Goal: Task Accomplishment & Management: Complete application form

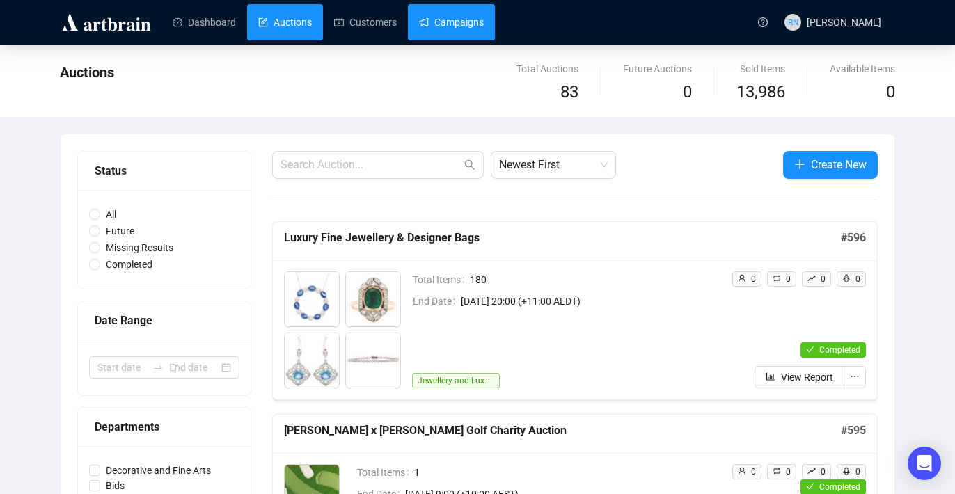
click at [459, 25] on link "Campaigns" at bounding box center [451, 22] width 65 height 36
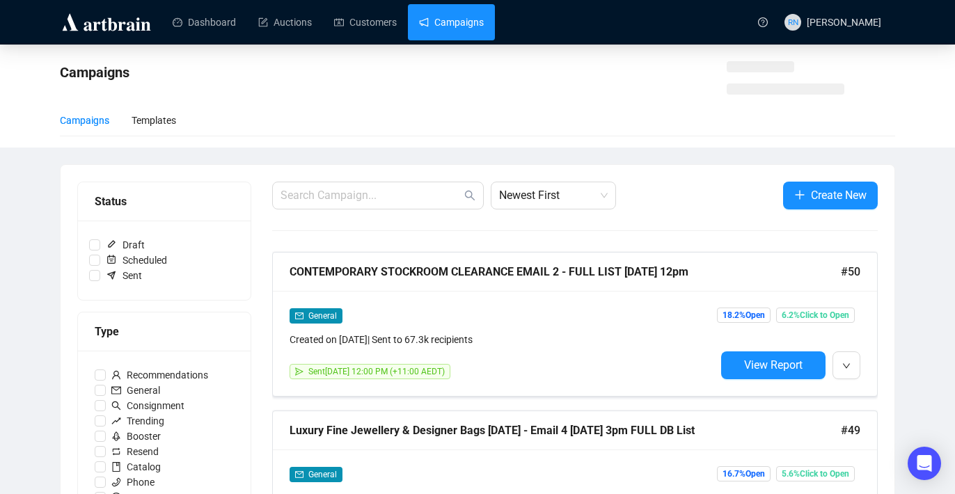
click at [459, 25] on link "Campaigns" at bounding box center [451, 22] width 65 height 36
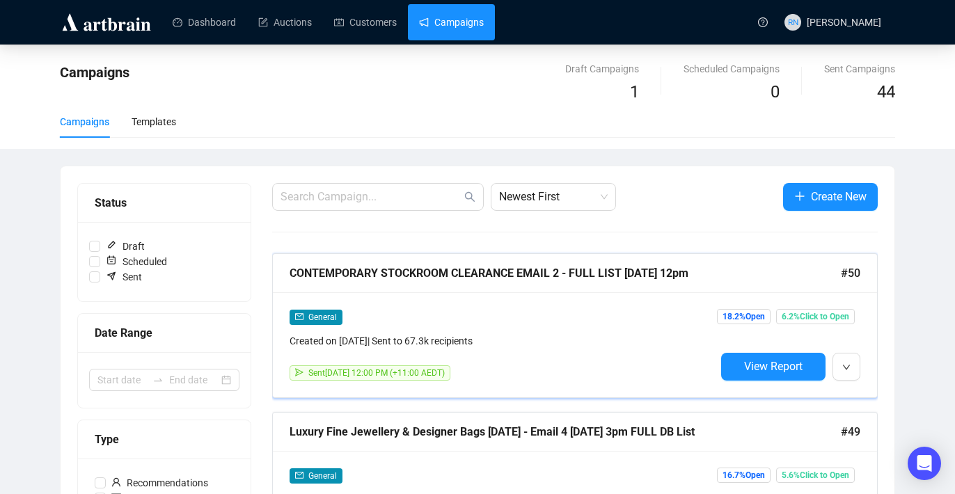
click at [520, 317] on div "General" at bounding box center [502, 317] width 426 height 16
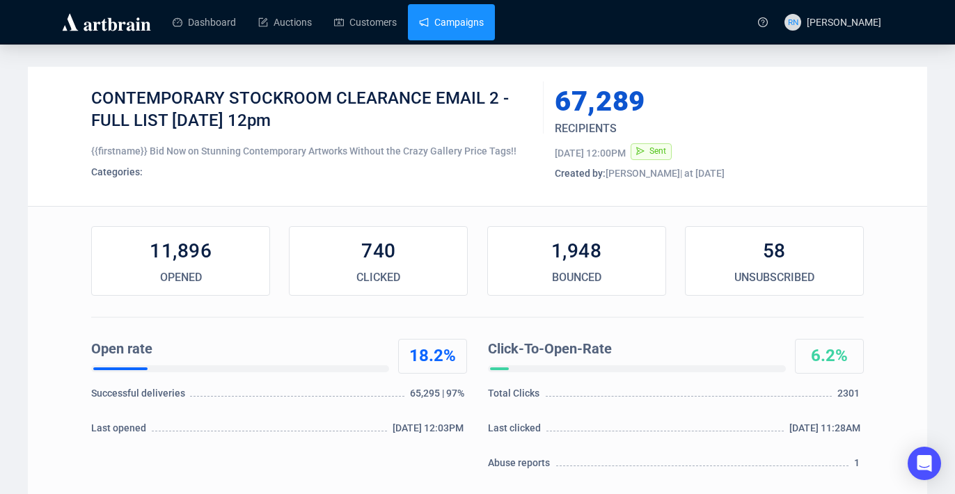
click at [455, 17] on link "Campaigns" at bounding box center [451, 22] width 65 height 36
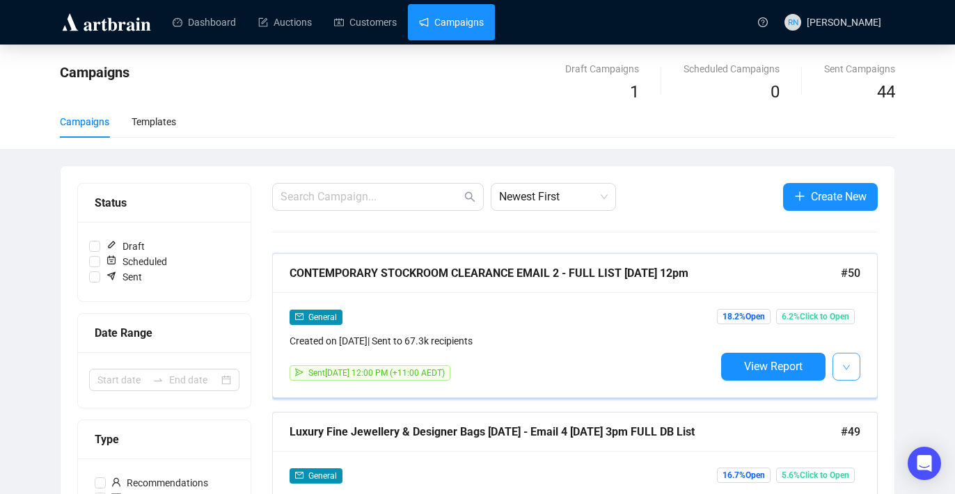
click at [859, 366] on button "button" at bounding box center [846, 367] width 28 height 28
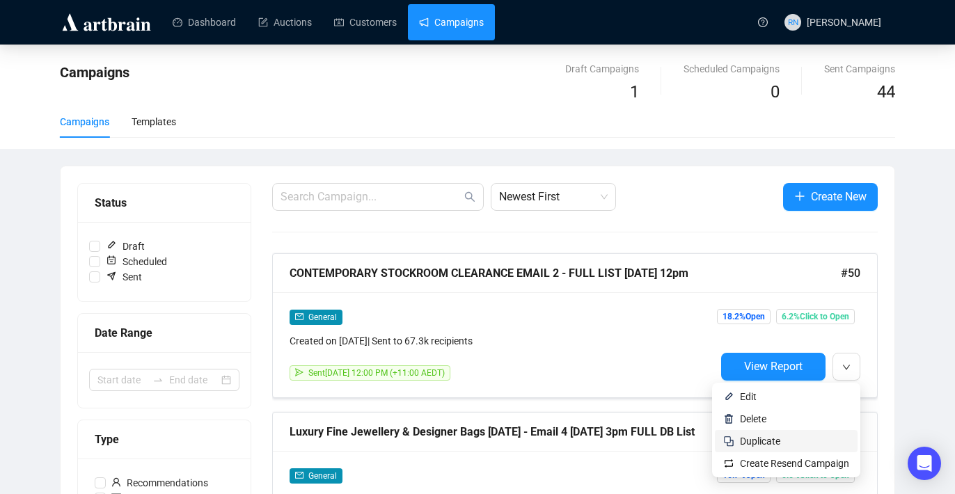
click at [803, 440] on span "Duplicate" at bounding box center [794, 440] width 109 height 15
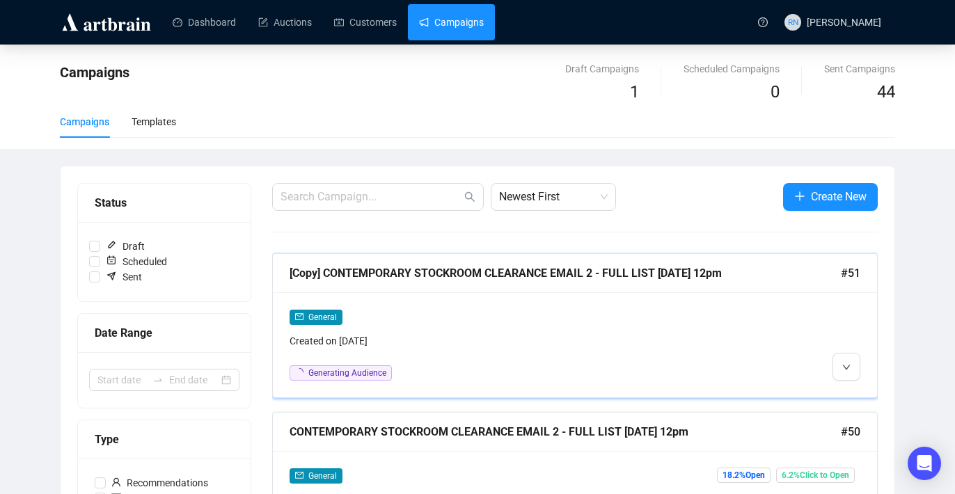
click at [438, 335] on div "Created on [DATE]" at bounding box center [502, 340] width 426 height 15
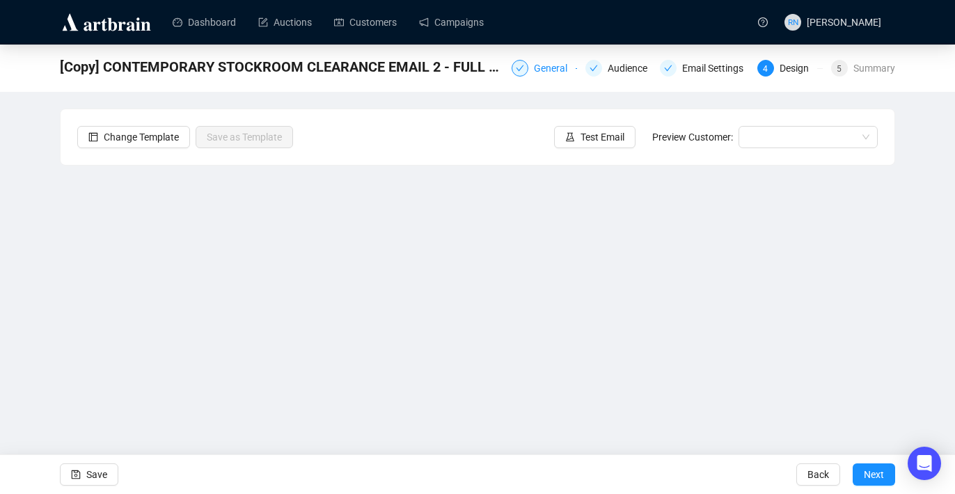
click at [536, 72] on div "General" at bounding box center [555, 68] width 42 height 17
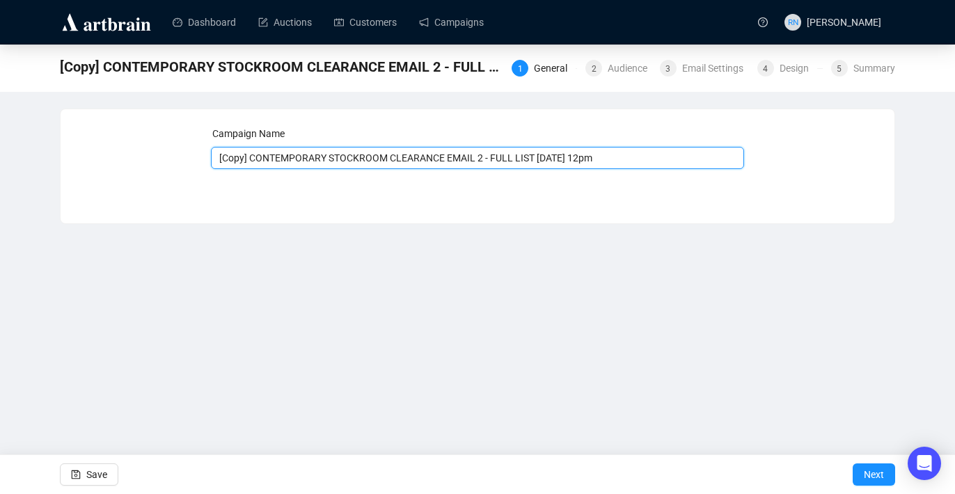
drag, startPoint x: 251, startPoint y: 160, endPoint x: 172, endPoint y: 158, distance: 79.3
click at [172, 158] on div "Campaign Name [Copy] CONTEMPORARY STOCKROOM CLEARANCE EMAIL 2 - FULL LIST [DATE…" at bounding box center [477, 156] width 800 height 60
click at [460, 159] on input "CONTEMPORARY STOCKROOM CLEARANCE EMAIL 2 - FULL LIST [DATE] 12pm" at bounding box center [478, 158] width 534 height 22
click at [525, 158] on input "CONTEMPORARY STOCKROOM CLEARANCE EMAIL 3 - FULL LIST [DATE] 12pm" at bounding box center [478, 158] width 534 height 22
click at [560, 156] on input "CONTEMPORARY STOCKROOM CLEARANCE EMAIL 3 - FULL LIST [DATE] 12pm" at bounding box center [478, 158] width 534 height 22
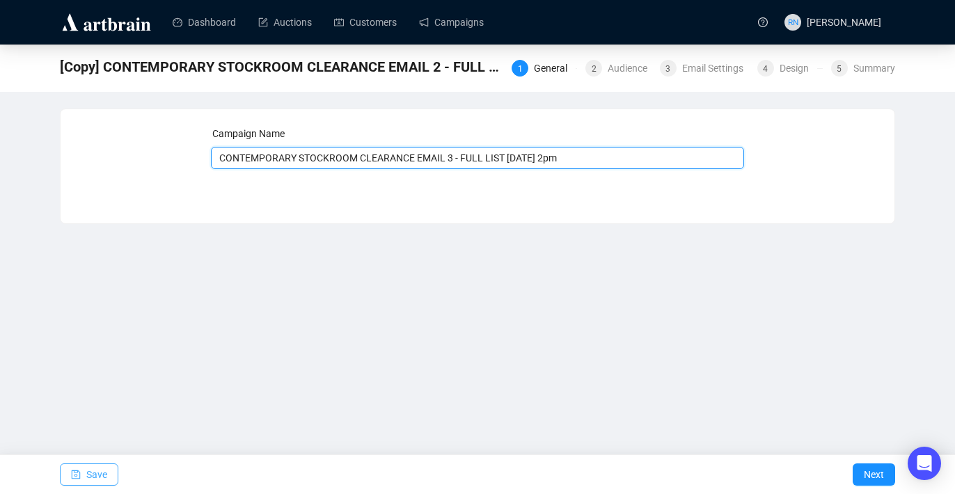
type input "CONTEMPORARY STOCKROOM CLEARANCE EMAIL 3 - FULL LIST [DATE] 2pm"
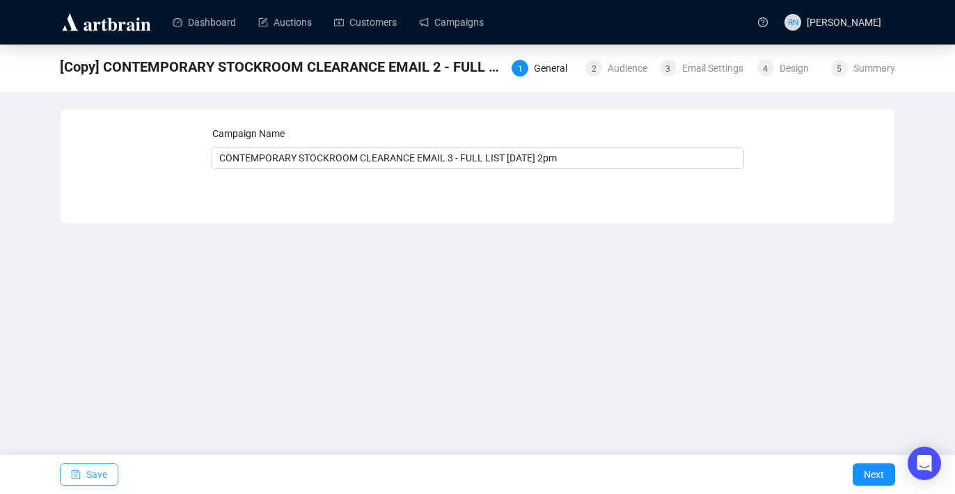
click at [79, 480] on span "button" at bounding box center [76, 474] width 10 height 39
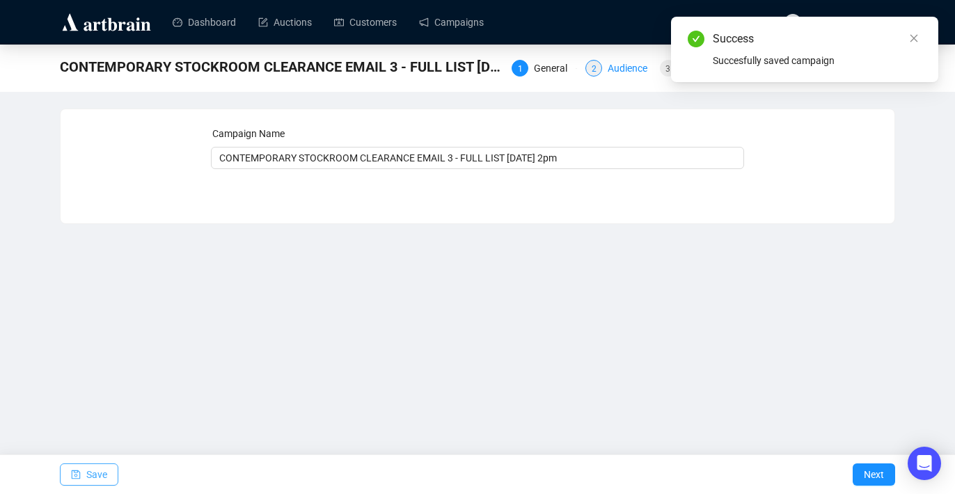
click at [612, 65] on div "Audience" at bounding box center [631, 68] width 48 height 17
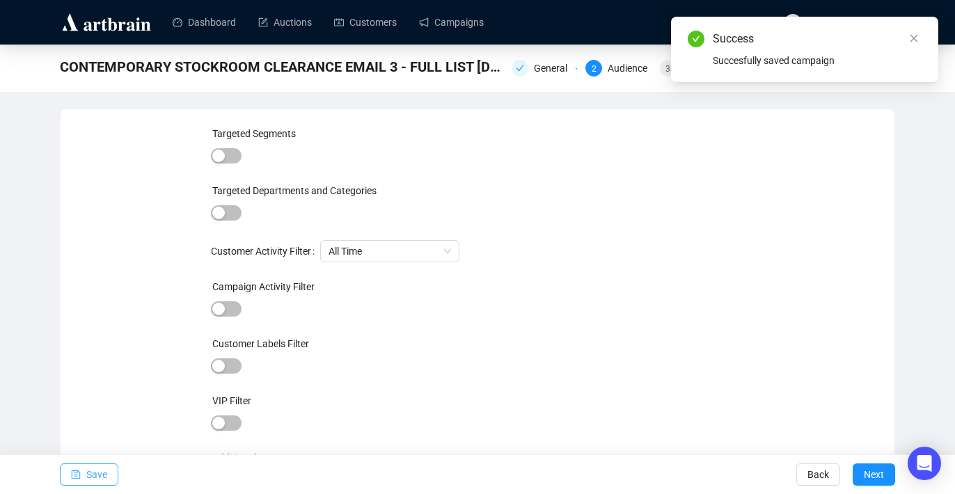
click at [80, 483] on span "button" at bounding box center [76, 474] width 10 height 39
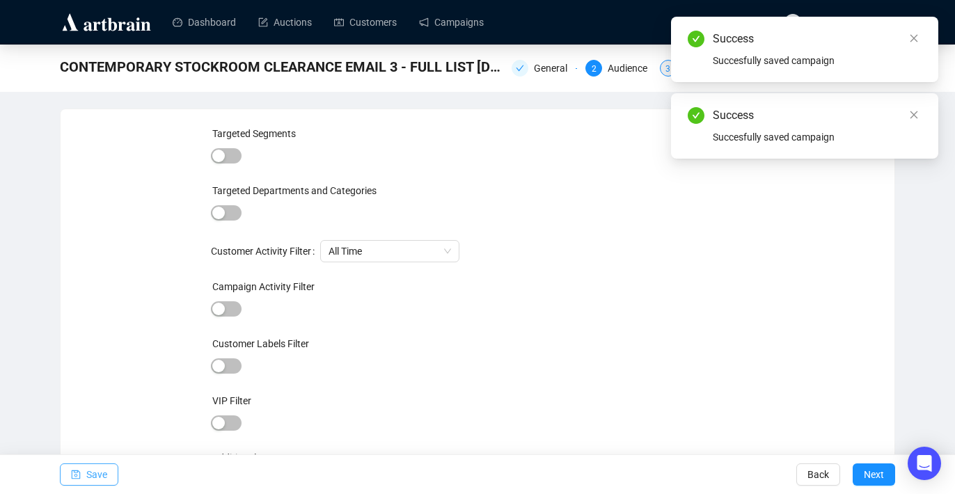
click at [665, 71] on span "3" at bounding box center [667, 69] width 5 height 10
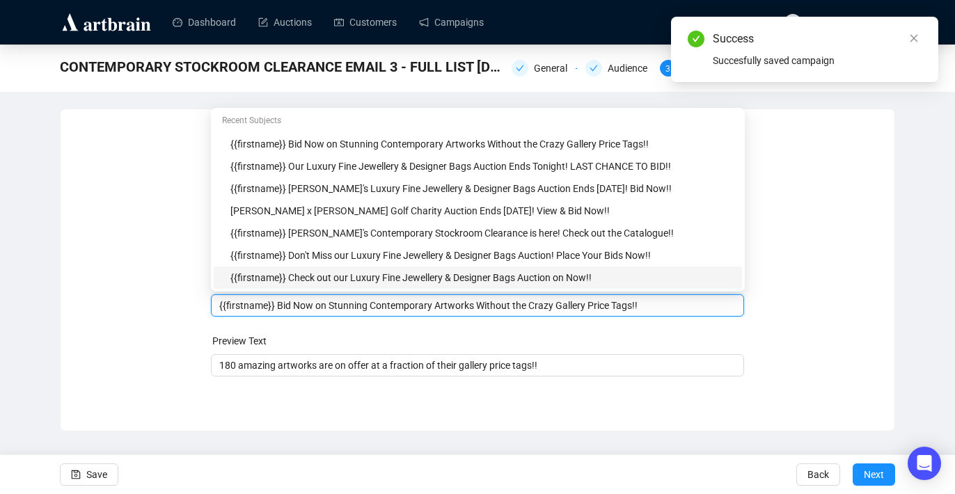
drag, startPoint x: 375, startPoint y: 277, endPoint x: 319, endPoint y: 277, distance: 56.4
click at [319, 277] on body "Dashboard Auctions Customers Campaigns RN [PERSON_NAME] CONTEMPORARY STOCKROOM …" at bounding box center [477, 247] width 955 height 494
click at [319, 308] on input "{{firstname}} Bid Now on Stunning Contemporary Artworks Without the Crazy Galle…" at bounding box center [477, 305] width 517 height 15
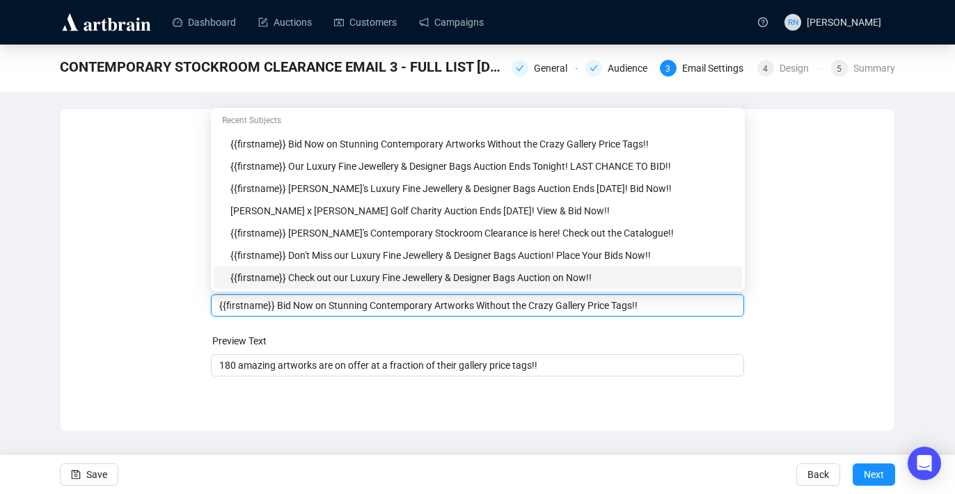
drag, startPoint x: 317, startPoint y: 306, endPoint x: 374, endPoint y: 306, distance: 57.7
click at [374, 306] on input "{{firstname}} Bid Now on Stunning Contemporary Artworks Without the Crazy Galle…" at bounding box center [477, 305] width 517 height 15
click at [328, 307] on input "{{firstname}} Bid Now before the Contemporary Artworks Without the Crazy Galler…" at bounding box center [477, 305] width 517 height 15
drag, startPoint x: 435, startPoint y: 305, endPoint x: 641, endPoint y: 311, distance: 206.0
click at [641, 311] on input "{{firstname}} Bid Now Before the Contemporary Artworks Without the Crazy Galler…" at bounding box center [477, 305] width 517 height 15
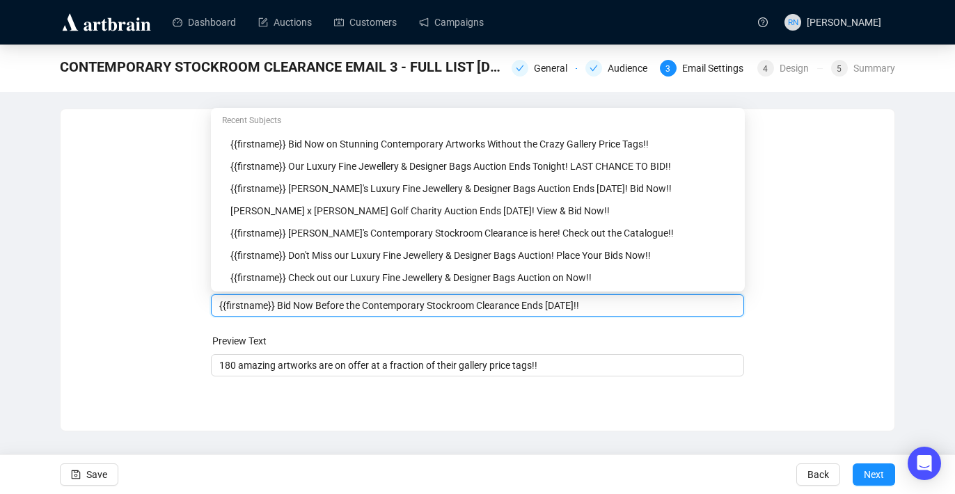
type input "{{firstname}} Bid Now Before the Contemporary Stockroom Clearance Ends [DATE]!!"
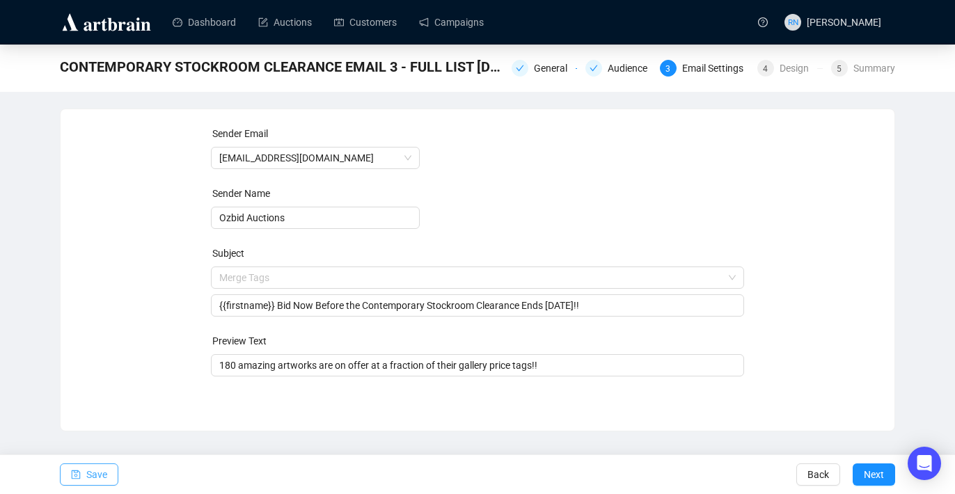
click at [92, 473] on span "Save" at bounding box center [96, 474] width 21 height 39
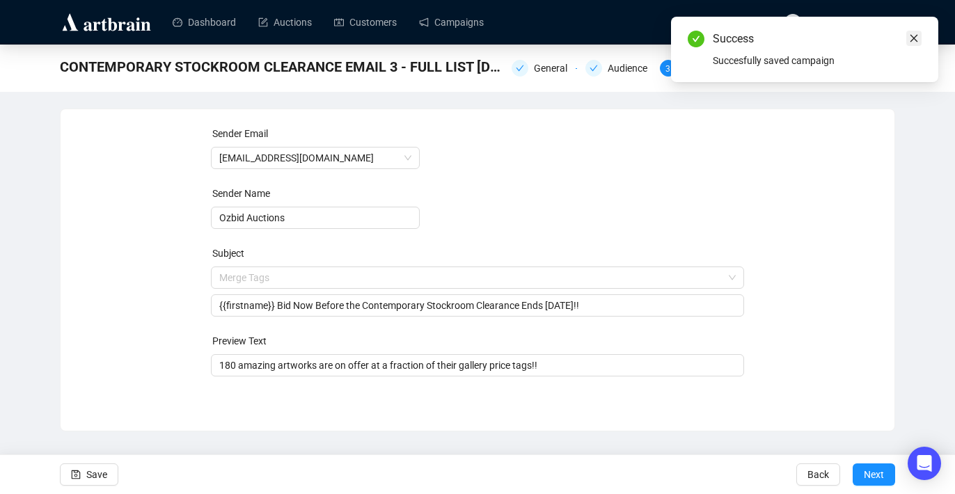
click at [911, 39] on icon "close" at bounding box center [914, 38] width 10 height 10
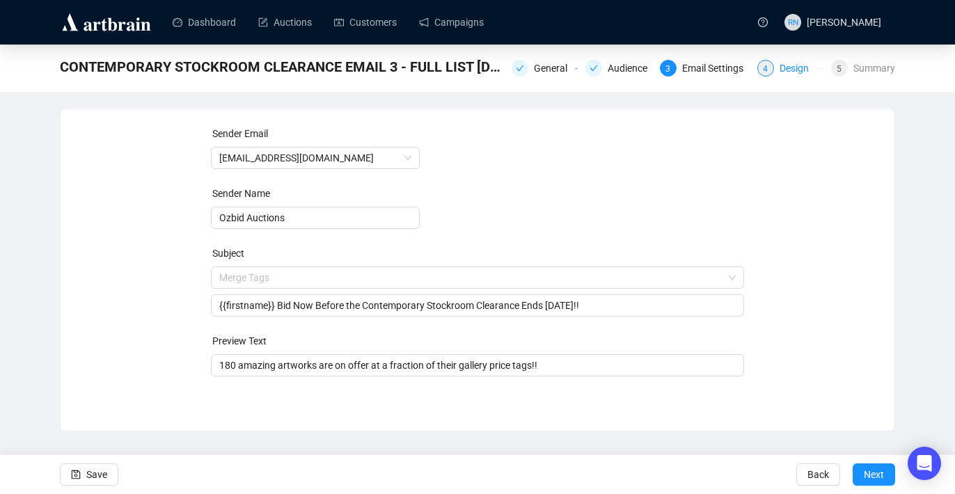
click at [783, 70] on div "Design" at bounding box center [798, 68] width 38 height 17
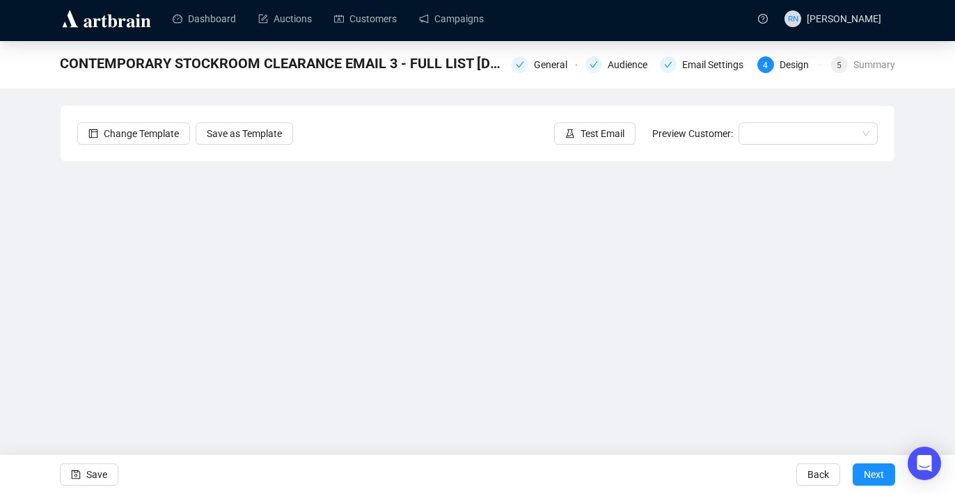
scroll to position [24, 0]
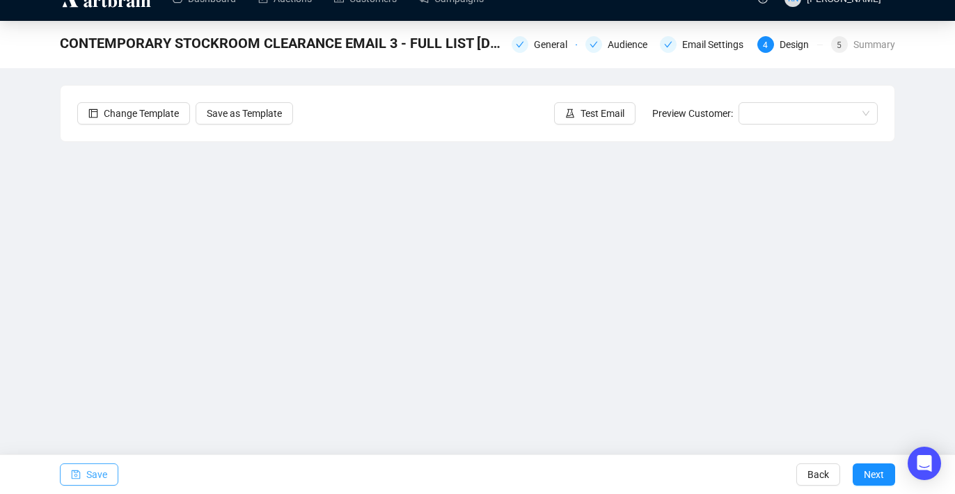
click at [117, 477] on button "Save" at bounding box center [89, 474] width 58 height 22
click at [99, 470] on span "Save" at bounding box center [96, 474] width 21 height 39
click at [99, 481] on span "Save" at bounding box center [96, 474] width 21 height 39
click at [103, 474] on span "Save" at bounding box center [96, 474] width 21 height 39
click at [105, 485] on span "Save" at bounding box center [96, 474] width 21 height 39
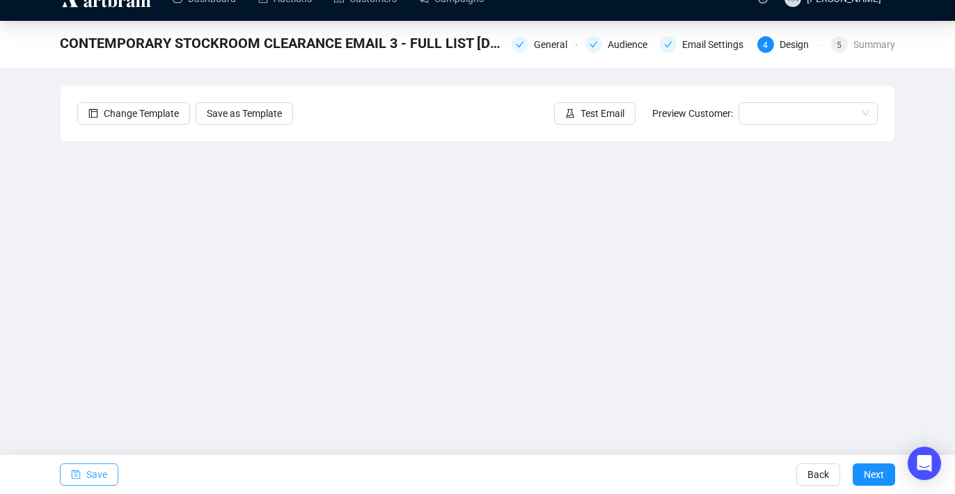
click at [102, 472] on span "Save" at bounding box center [96, 474] width 21 height 39
click at [84, 465] on button "Save" at bounding box center [89, 474] width 58 height 22
click at [78, 468] on span "button" at bounding box center [76, 474] width 10 height 39
click at [102, 479] on span "Save" at bounding box center [96, 474] width 21 height 39
click at [603, 111] on span "Test Email" at bounding box center [602, 113] width 44 height 15
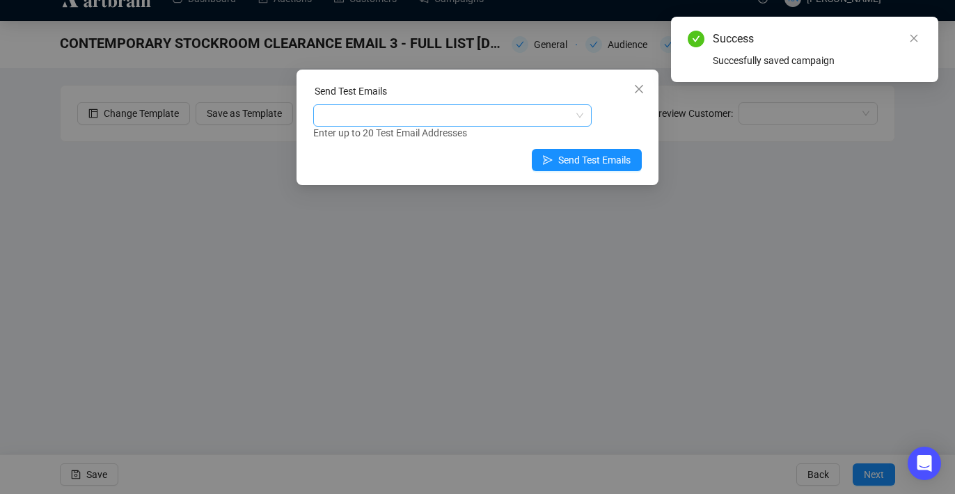
click at [505, 114] on div at bounding box center [445, 115] width 258 height 19
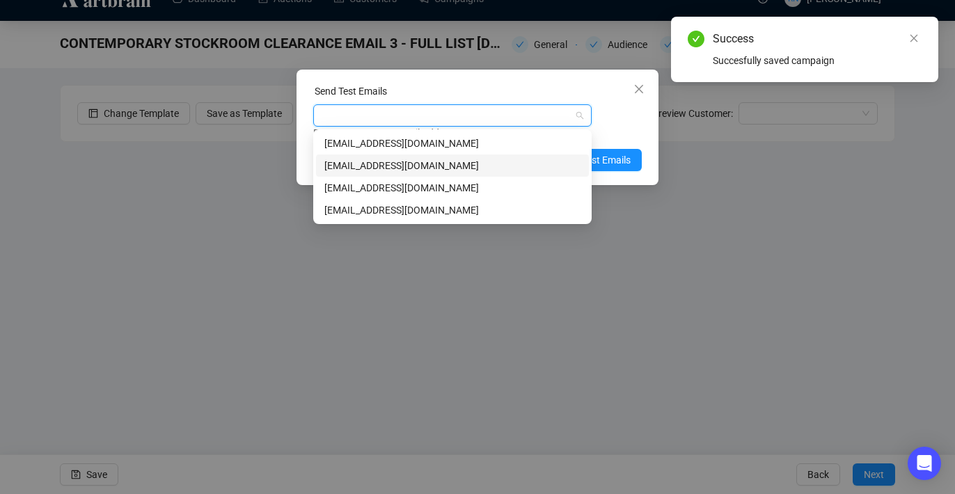
click at [484, 165] on div "[EMAIL_ADDRESS][DOMAIN_NAME]" at bounding box center [452, 165] width 256 height 15
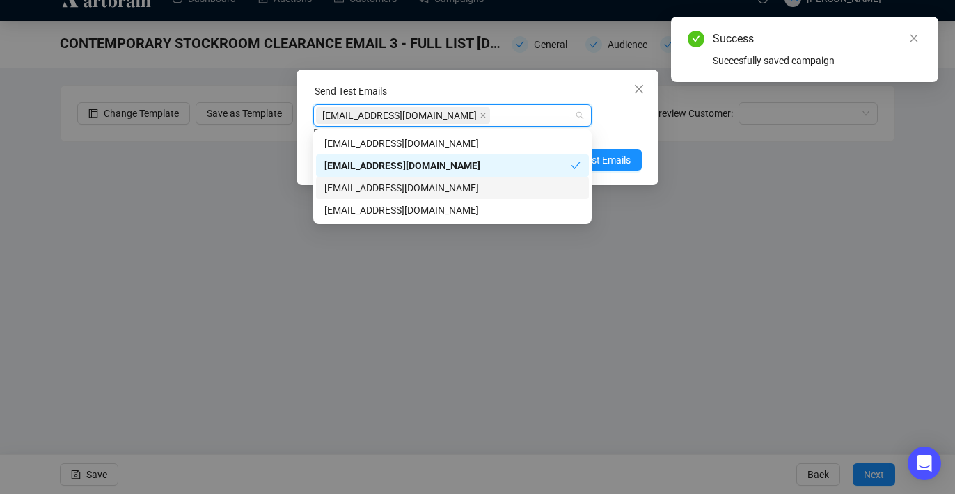
click at [484, 185] on div "[EMAIL_ADDRESS][DOMAIN_NAME]" at bounding box center [452, 187] width 256 height 15
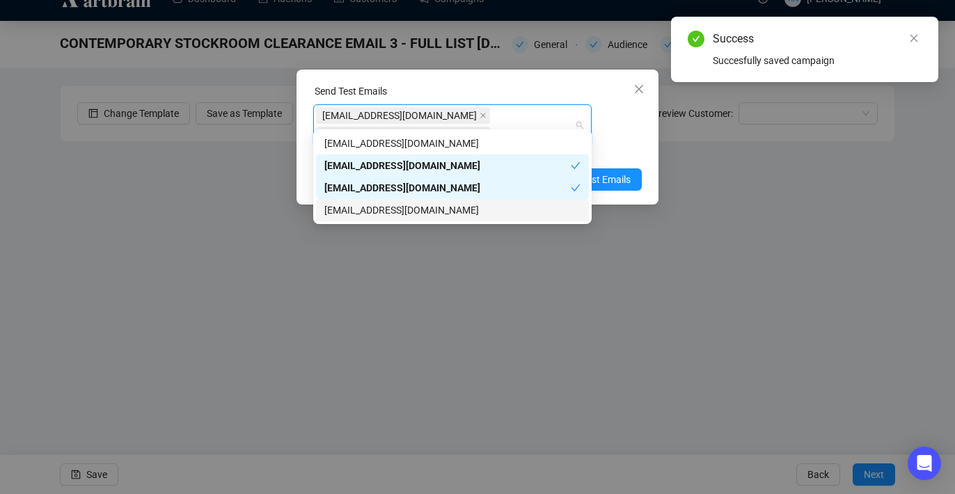
click at [484, 214] on div "[EMAIL_ADDRESS][DOMAIN_NAME]" at bounding box center [452, 209] width 256 height 15
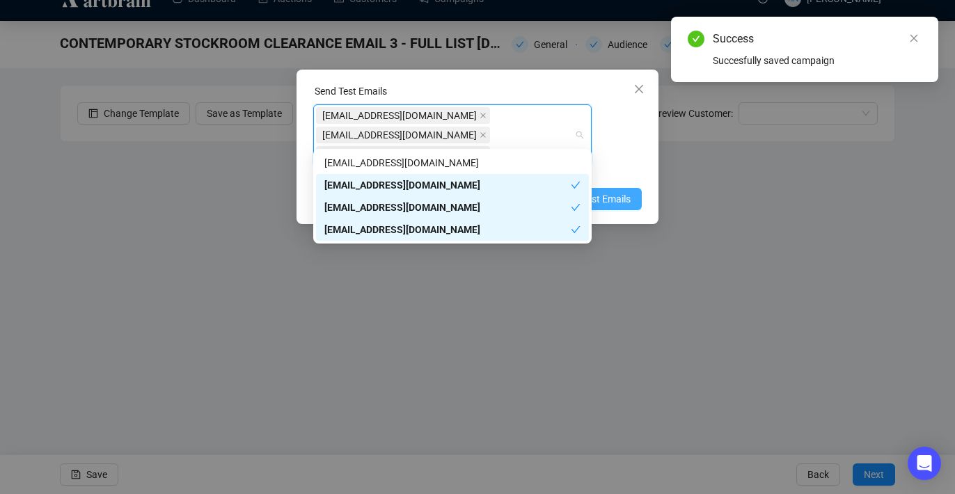
click at [618, 191] on span "Send Test Emails" at bounding box center [594, 198] width 72 height 15
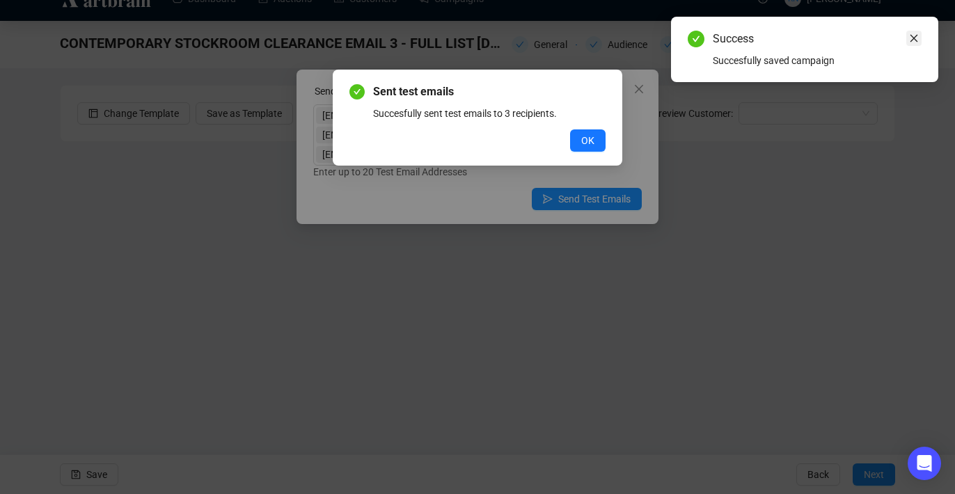
click at [919, 40] on link "Close" at bounding box center [913, 38] width 15 height 15
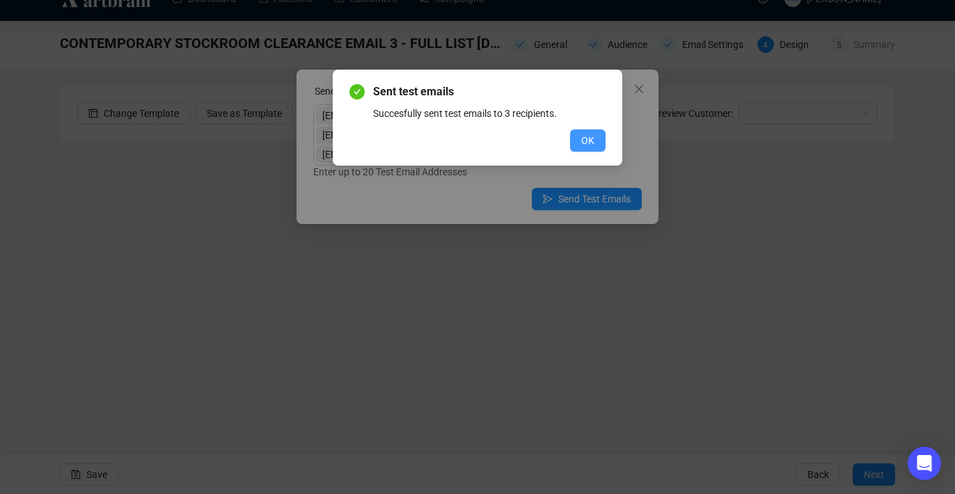
click at [591, 139] on span "OK" at bounding box center [587, 140] width 13 height 15
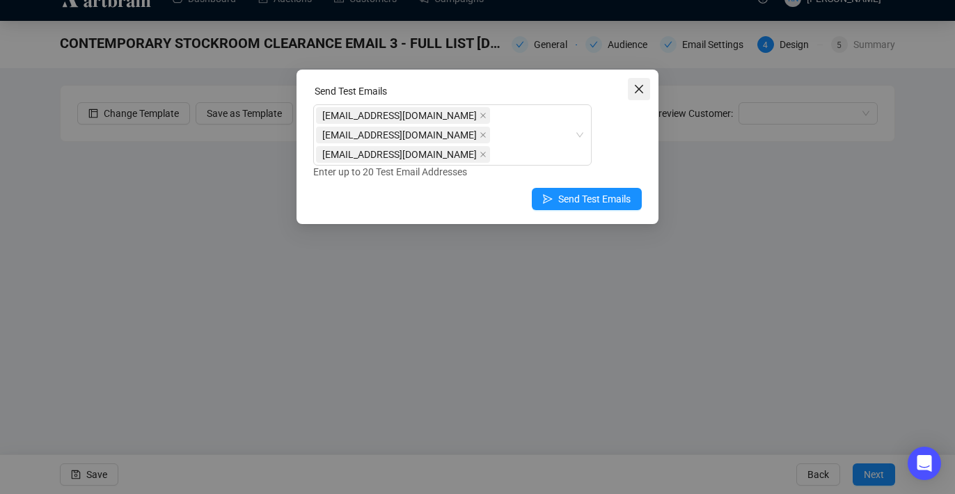
click at [638, 90] on icon "close" at bounding box center [638, 88] width 11 height 11
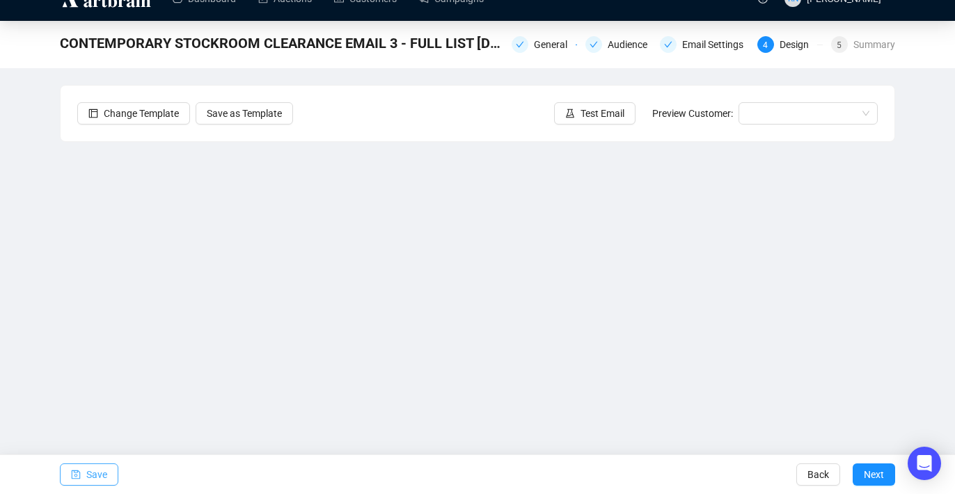
click at [92, 470] on span "Save" at bounding box center [96, 474] width 21 height 39
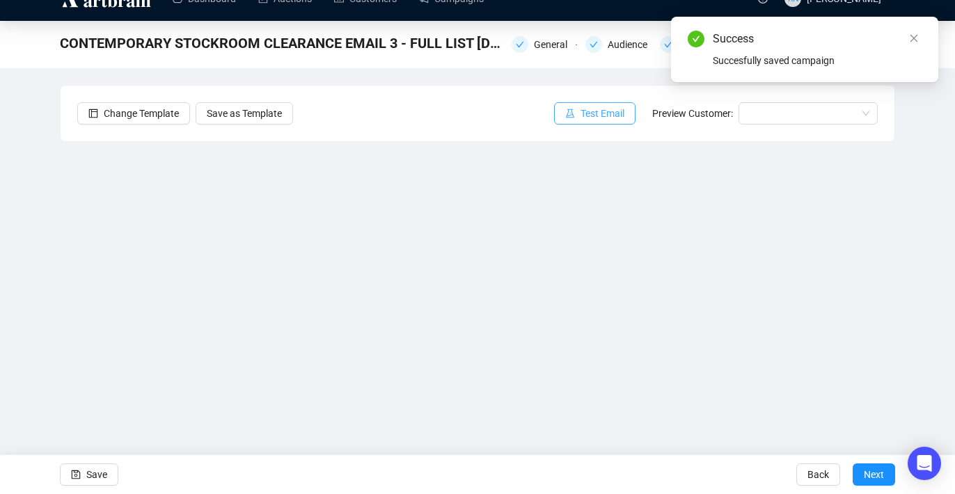
click at [589, 119] on span "Test Email" at bounding box center [602, 113] width 44 height 15
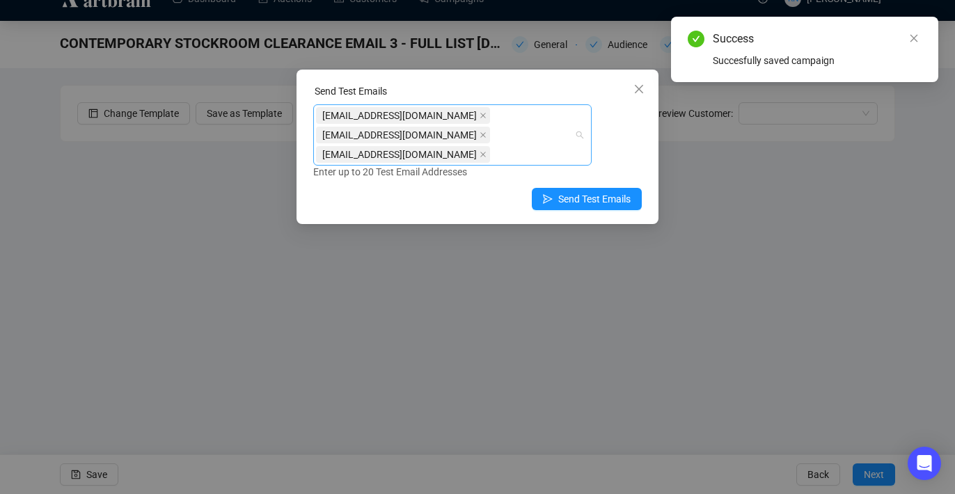
click at [512, 129] on div "[EMAIL_ADDRESS][DOMAIN_NAME] [EMAIL_ADDRESS][DOMAIN_NAME] [EMAIL_ADDRESS][DOMAI…" at bounding box center [445, 135] width 258 height 58
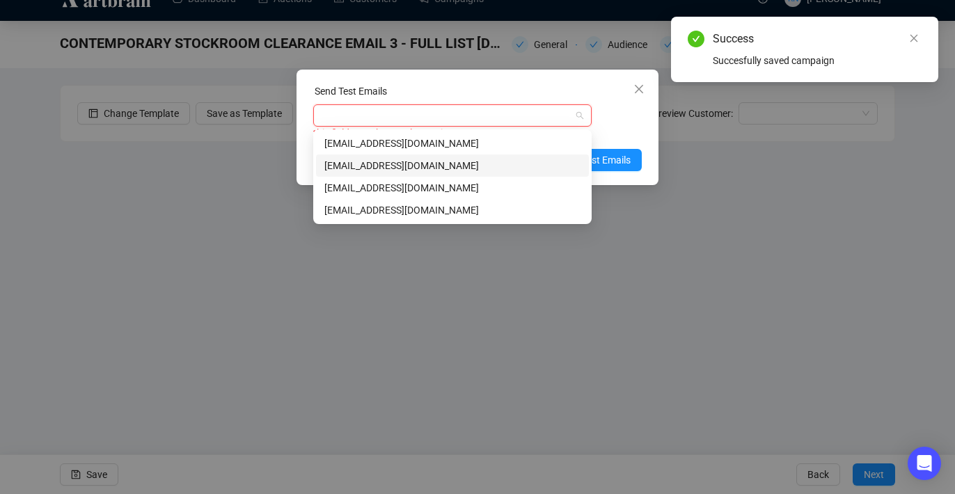
click at [460, 166] on div "[EMAIL_ADDRESS][DOMAIN_NAME]" at bounding box center [452, 165] width 256 height 15
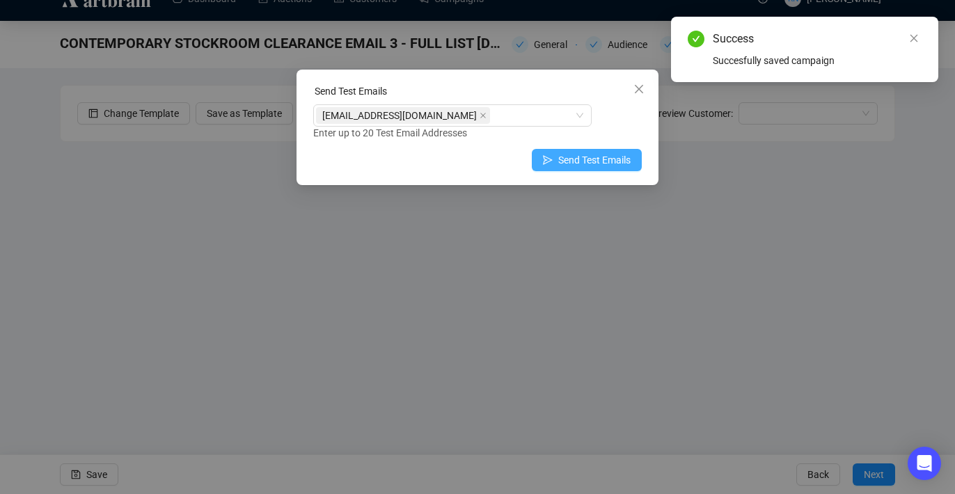
click at [631, 161] on button "Send Test Emails" at bounding box center [587, 160] width 110 height 22
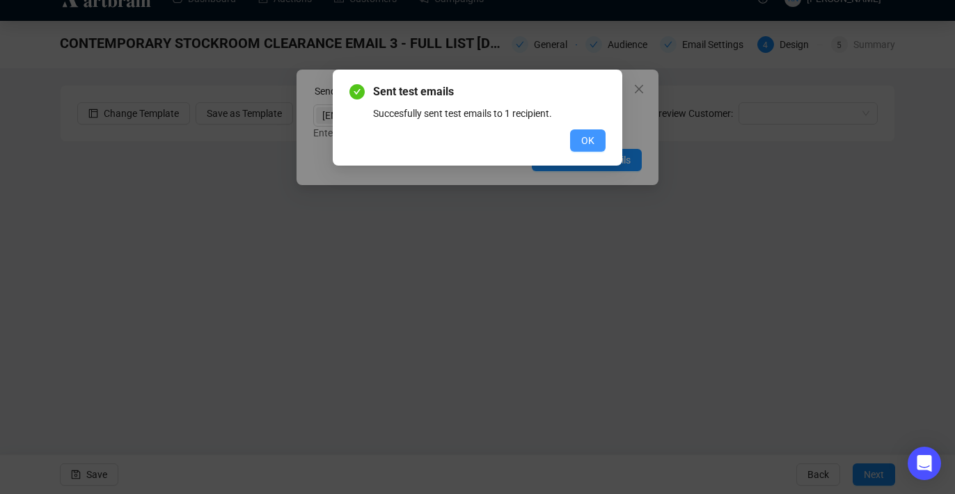
click at [590, 138] on span "OK" at bounding box center [587, 140] width 13 height 15
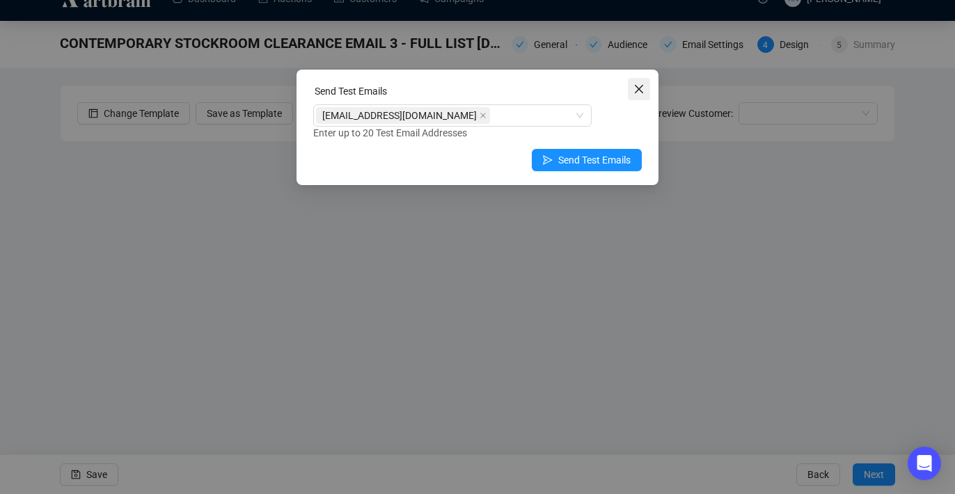
click at [641, 83] on icon "close" at bounding box center [638, 88] width 11 height 11
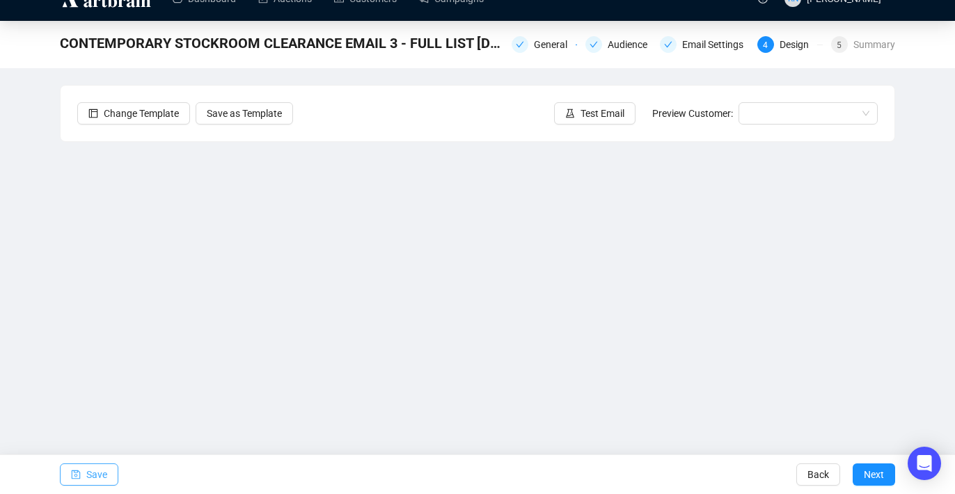
click at [90, 476] on span "Save" at bounding box center [96, 474] width 21 height 39
click at [860, 476] on button "Next" at bounding box center [873, 474] width 42 height 22
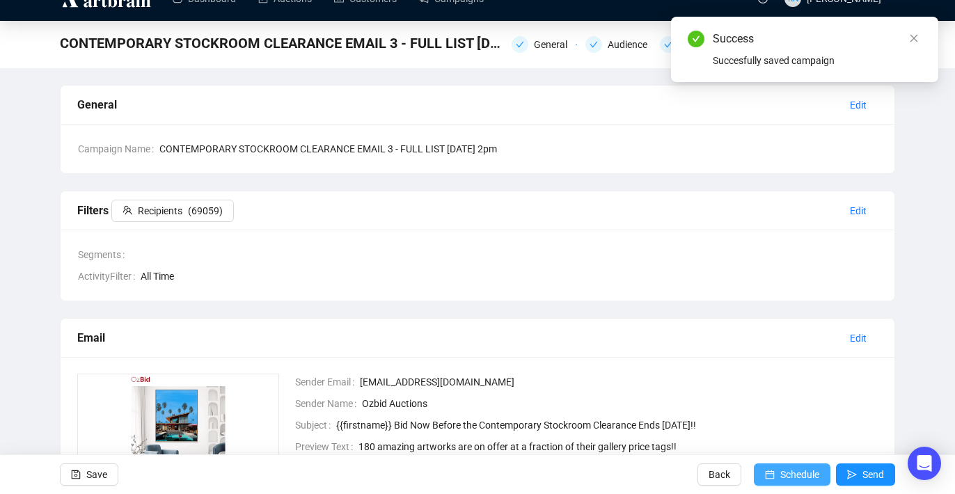
click at [790, 473] on span "Schedule" at bounding box center [799, 474] width 39 height 39
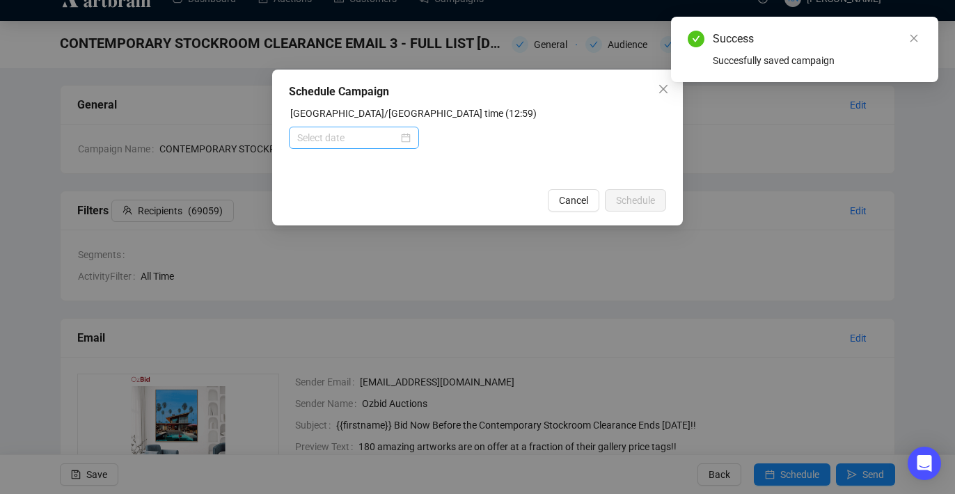
click at [404, 144] on div at bounding box center [353, 137] width 113 height 15
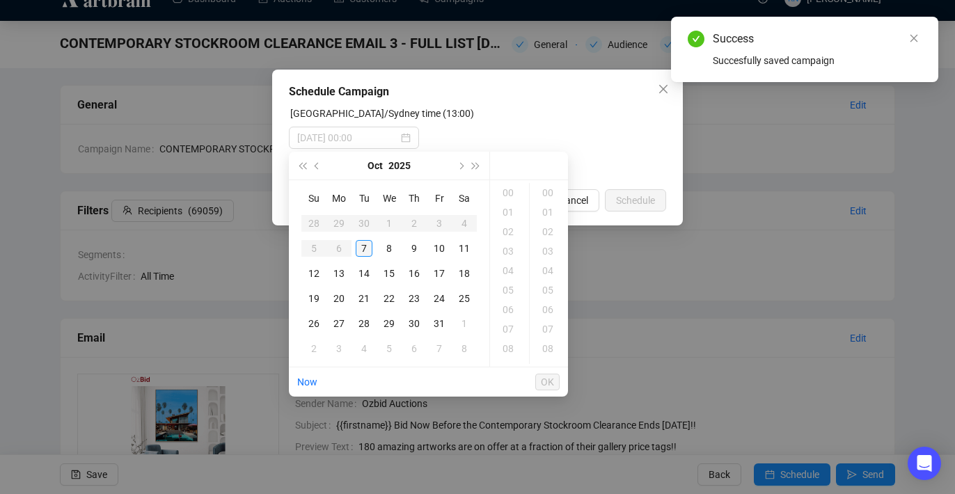
click at [363, 242] on div "7" at bounding box center [364, 248] width 17 height 17
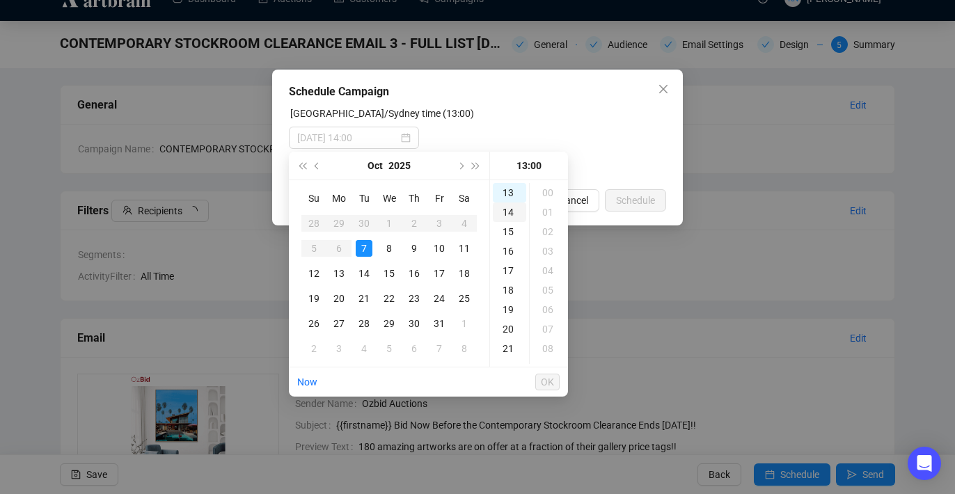
click at [507, 216] on div "14" at bounding box center [509, 211] width 33 height 19
click at [547, 193] on div "00" at bounding box center [548, 192] width 33 height 19
type input "[DATE] 14:00"
click at [542, 385] on span "OK" at bounding box center [547, 382] width 13 height 26
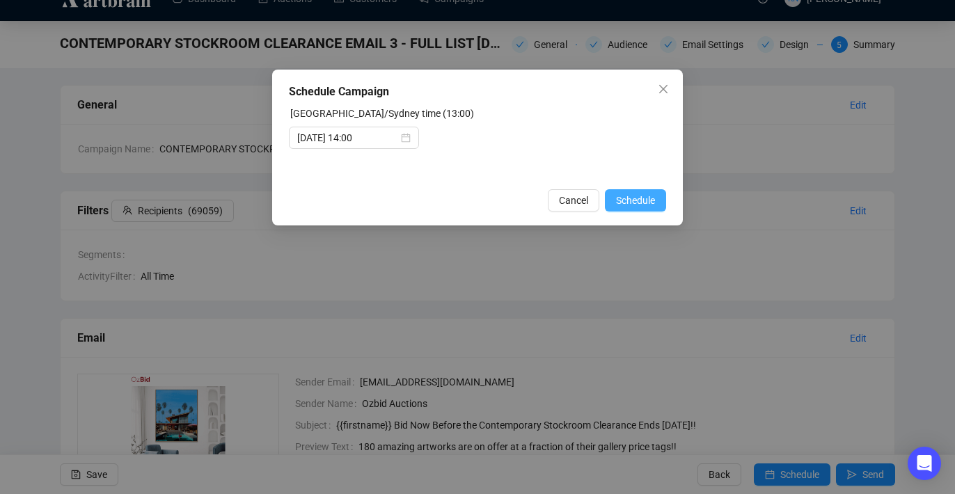
click at [653, 200] on span "Schedule" at bounding box center [635, 200] width 39 height 15
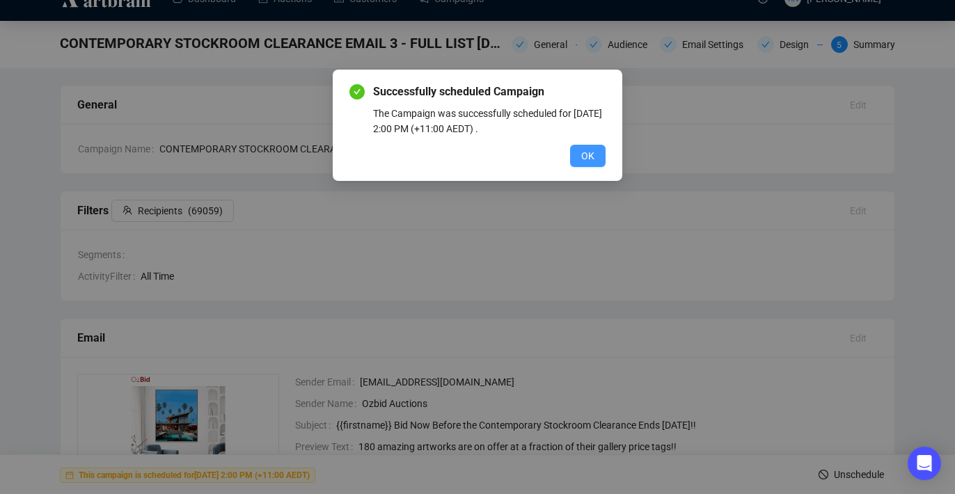
click at [588, 151] on span "OK" at bounding box center [587, 155] width 13 height 15
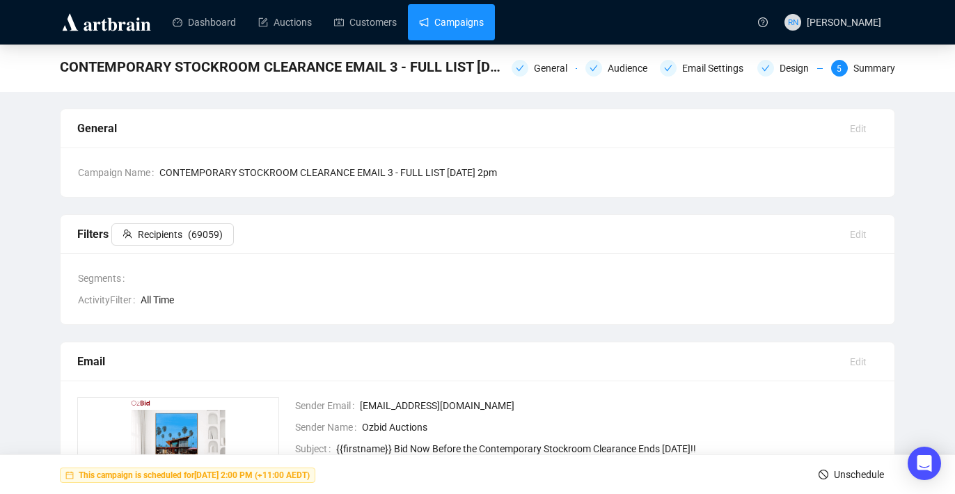
click at [449, 33] on link "Campaigns" at bounding box center [451, 22] width 65 height 36
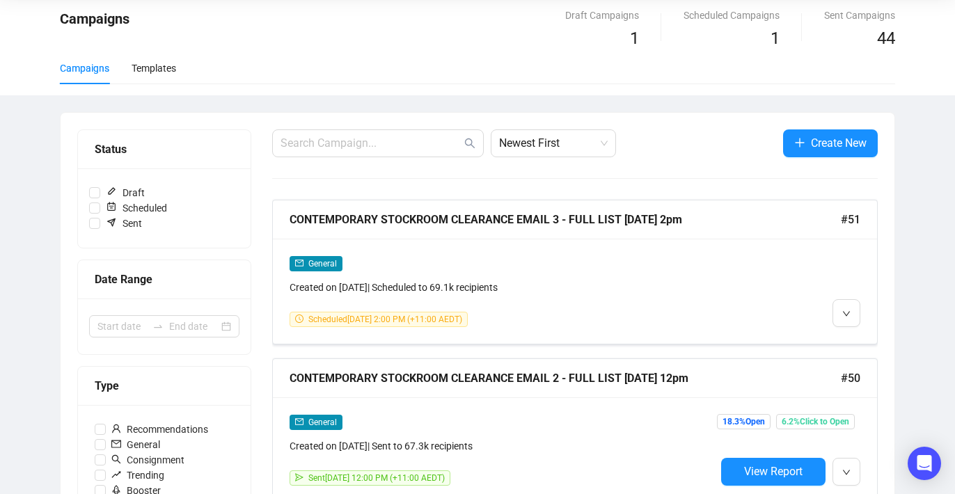
scroll to position [62, 0]
